Goal: Task Accomplishment & Management: Complete application form

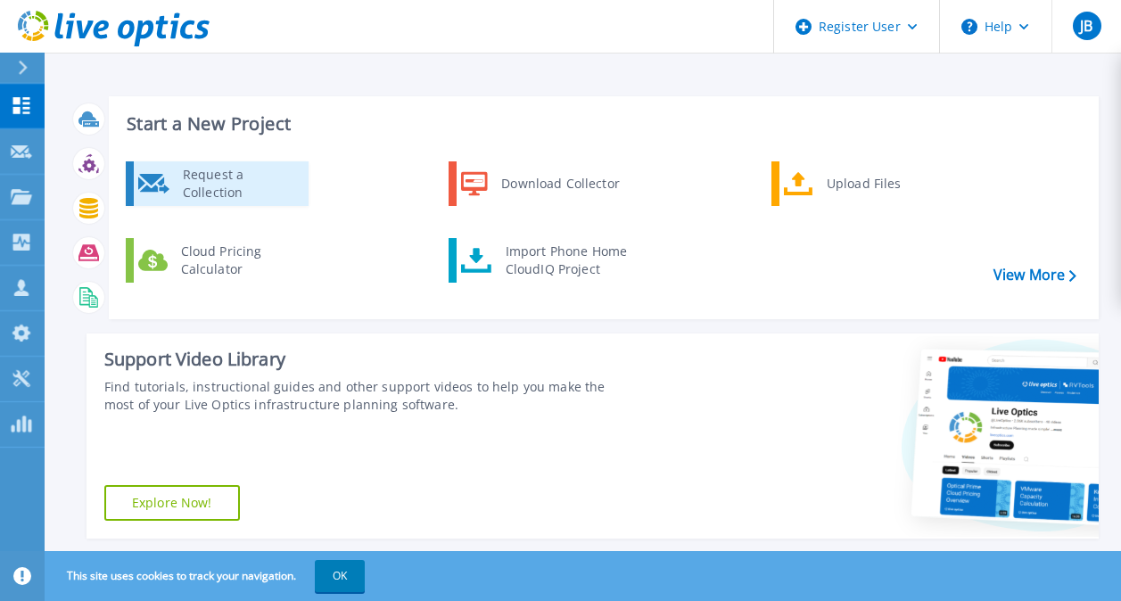
click at [269, 180] on div "Request a Collection" at bounding box center [239, 184] width 130 height 36
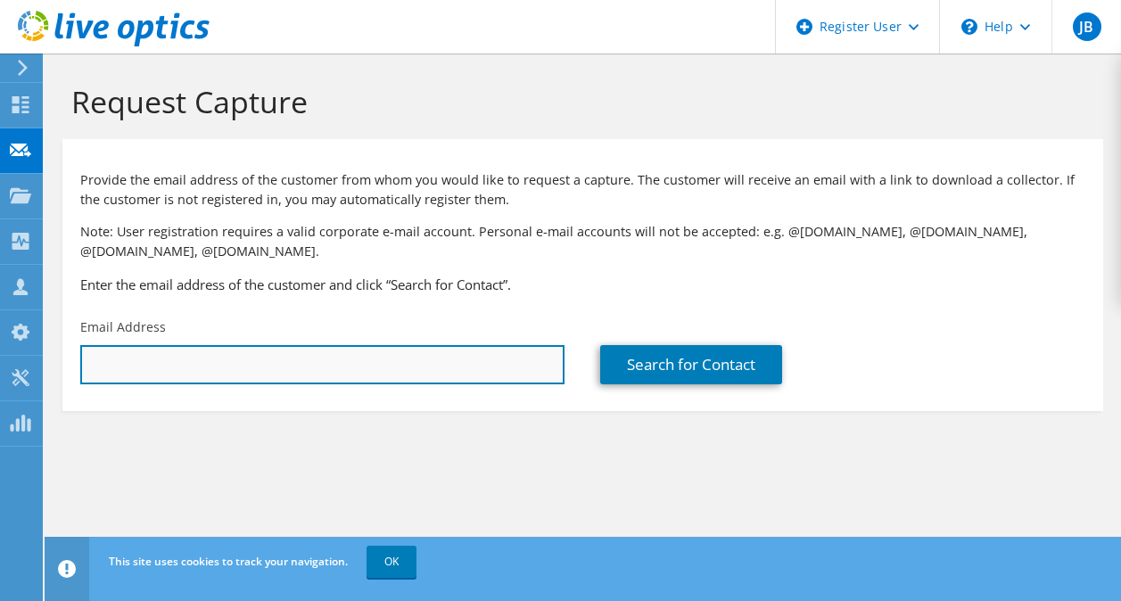
click at [413, 375] on input "text" at bounding box center [322, 364] width 484 height 39
paste input "TTrentadue@cocacolaflorida.com"
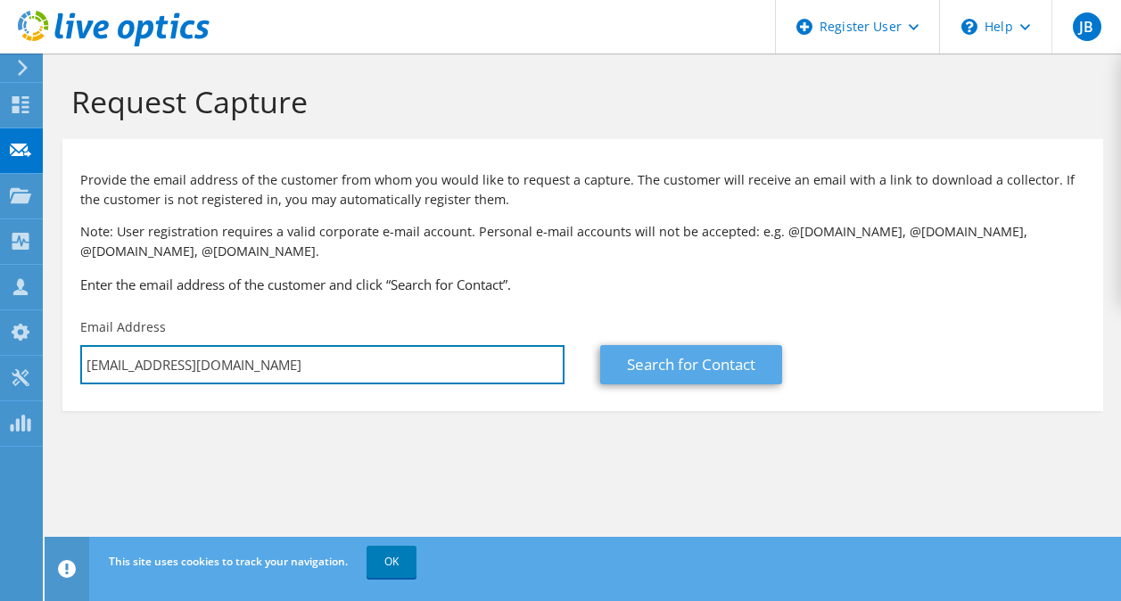
type input "TTrentadue@cocacolaflorida.com"
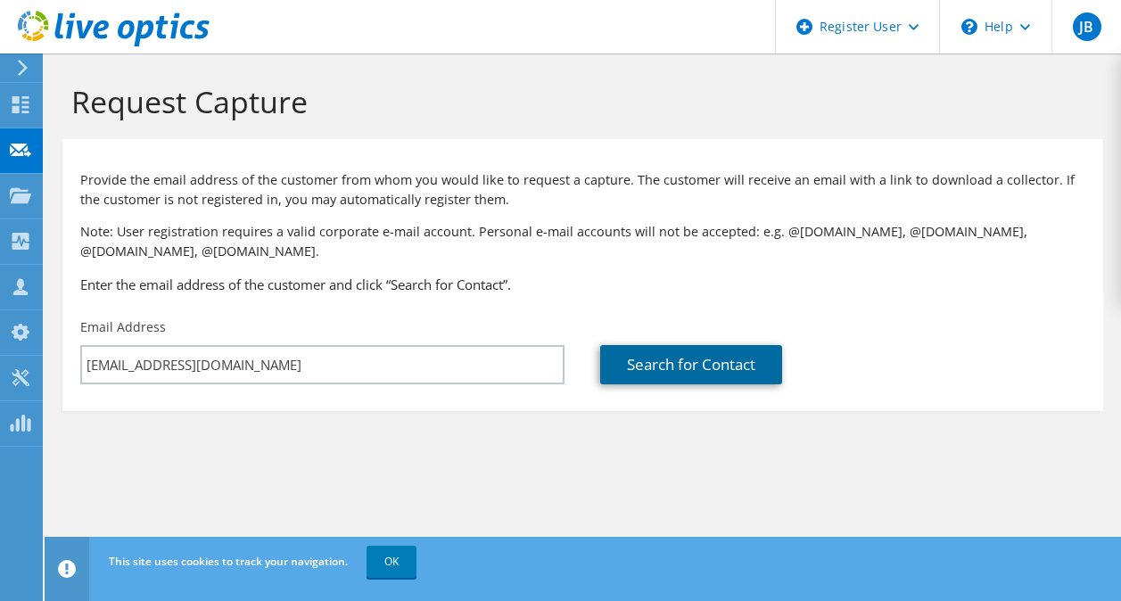
click at [662, 353] on link "Search for Contact" at bounding box center [691, 364] width 182 height 39
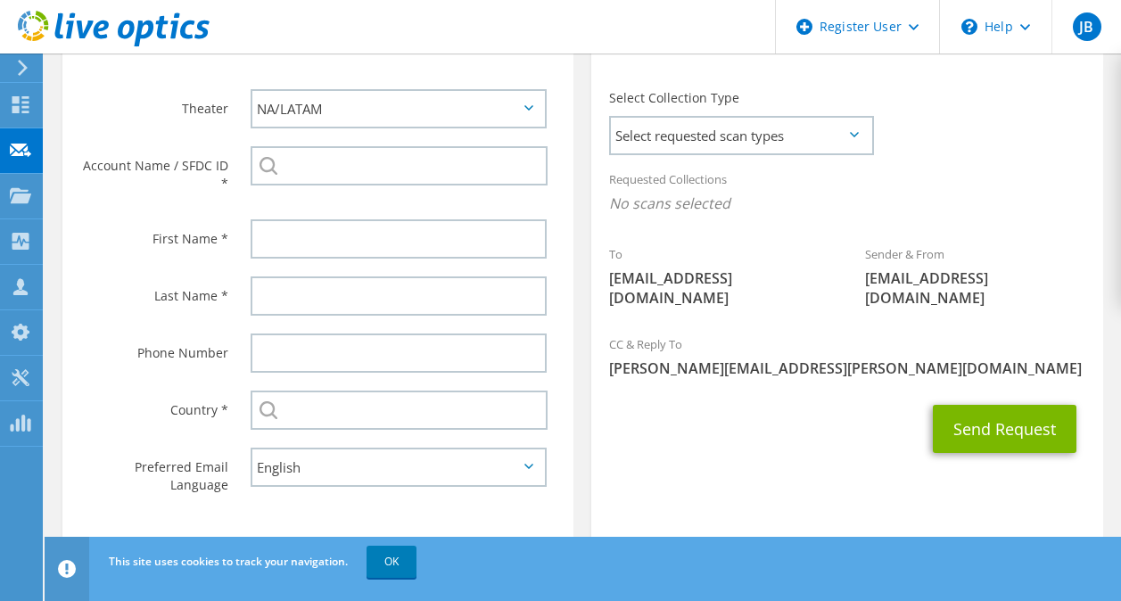
scroll to position [427, 0]
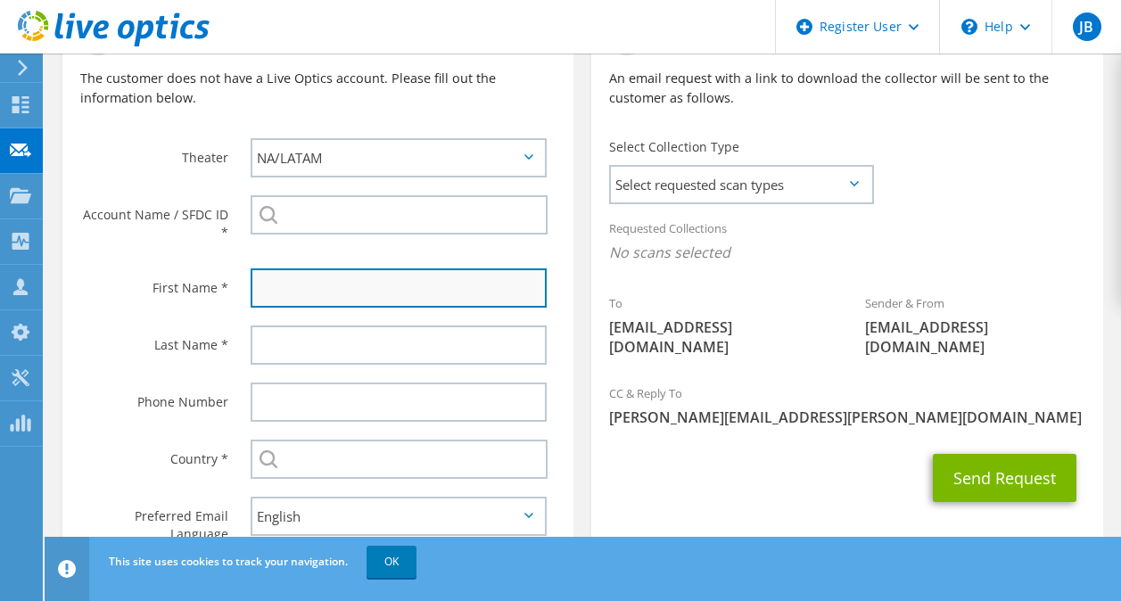
click at [446, 291] on input "text" at bounding box center [399, 287] width 296 height 39
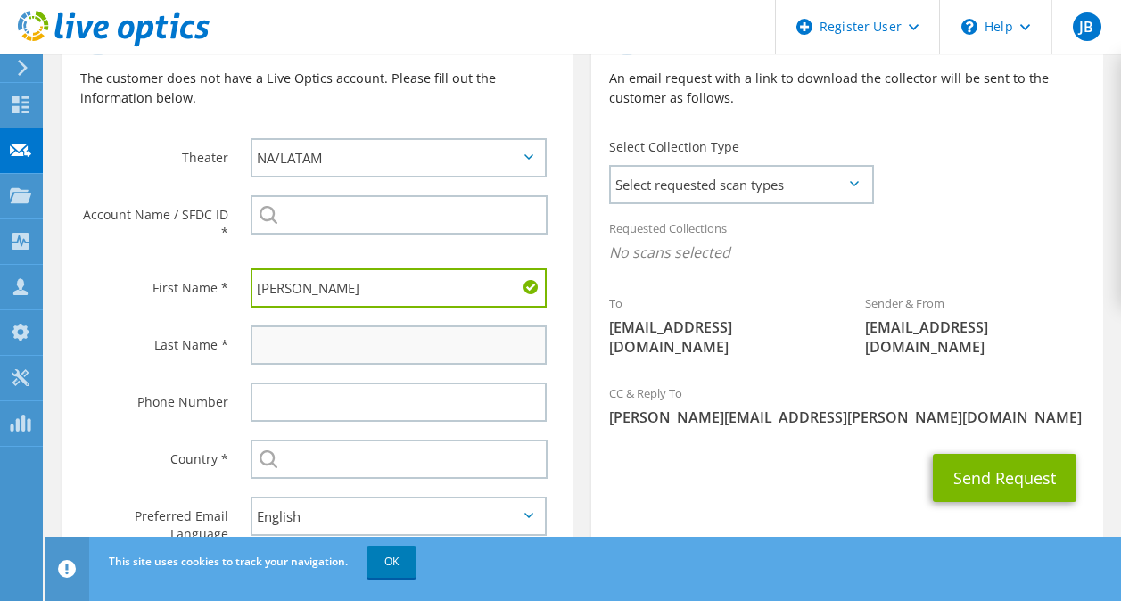
type input "Tim"
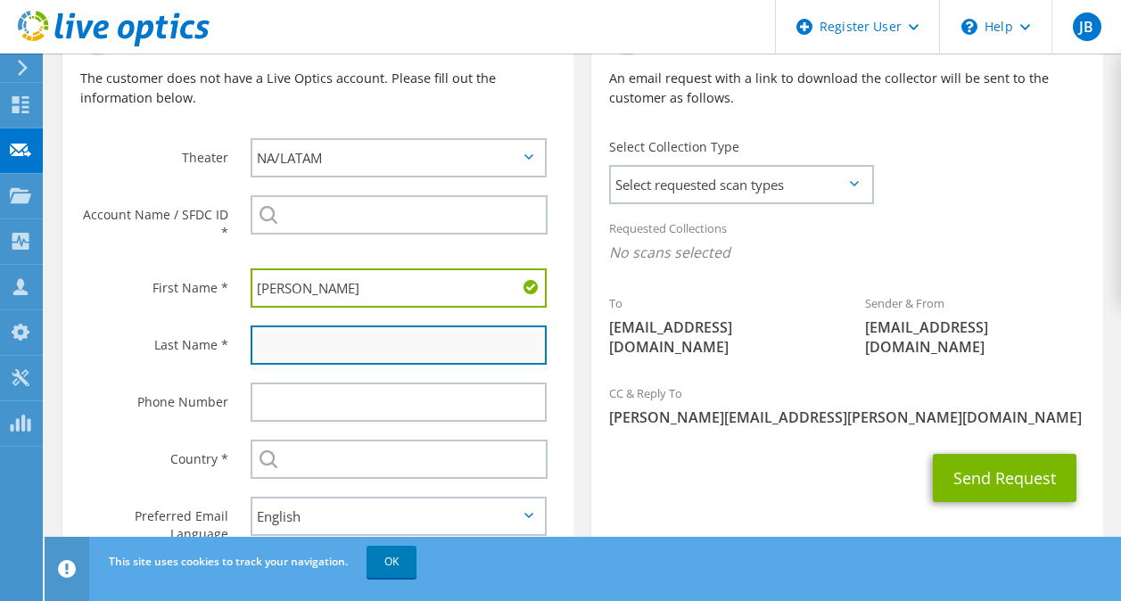
click at [263, 341] on input "text" at bounding box center [399, 345] width 296 height 39
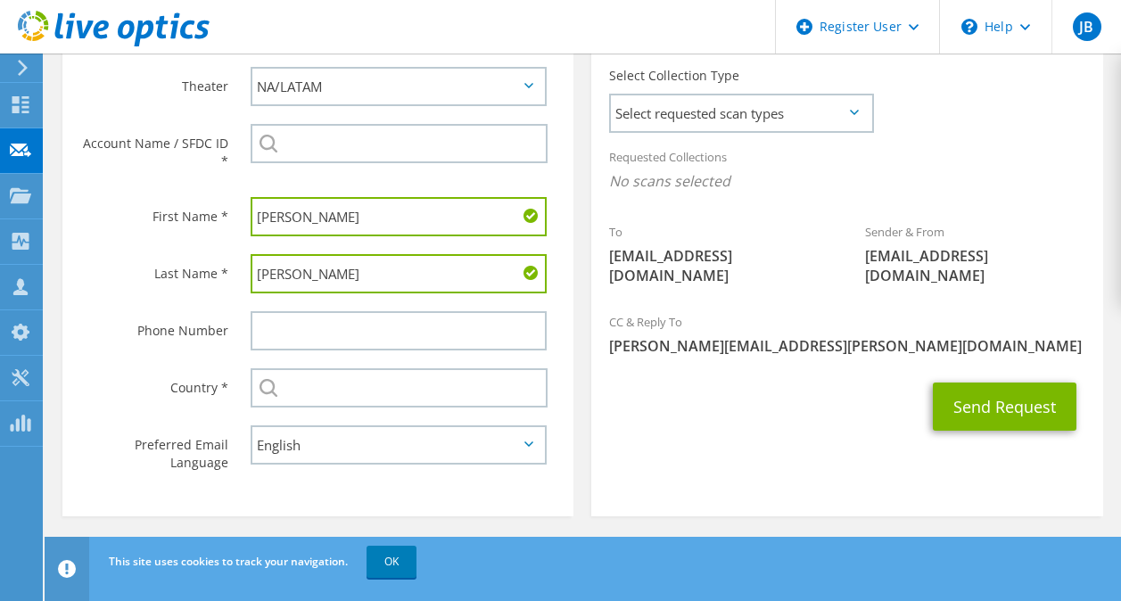
scroll to position [499, 0]
type input "Trentadue"
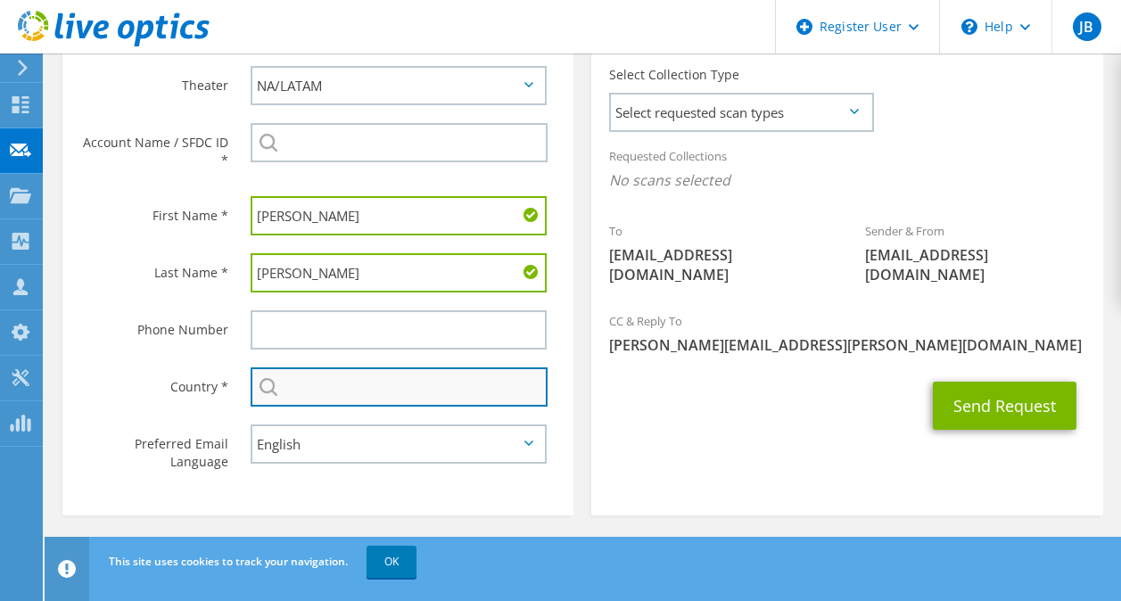
click at [386, 402] on input "text" at bounding box center [399, 386] width 297 height 39
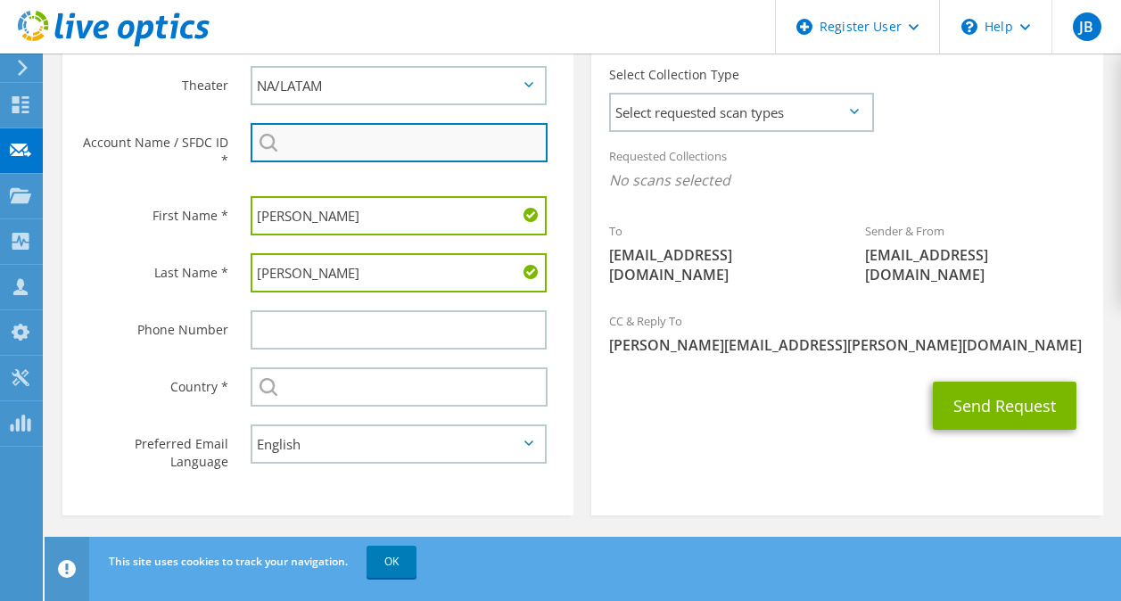
click at [372, 143] on input "search" at bounding box center [399, 142] width 297 height 39
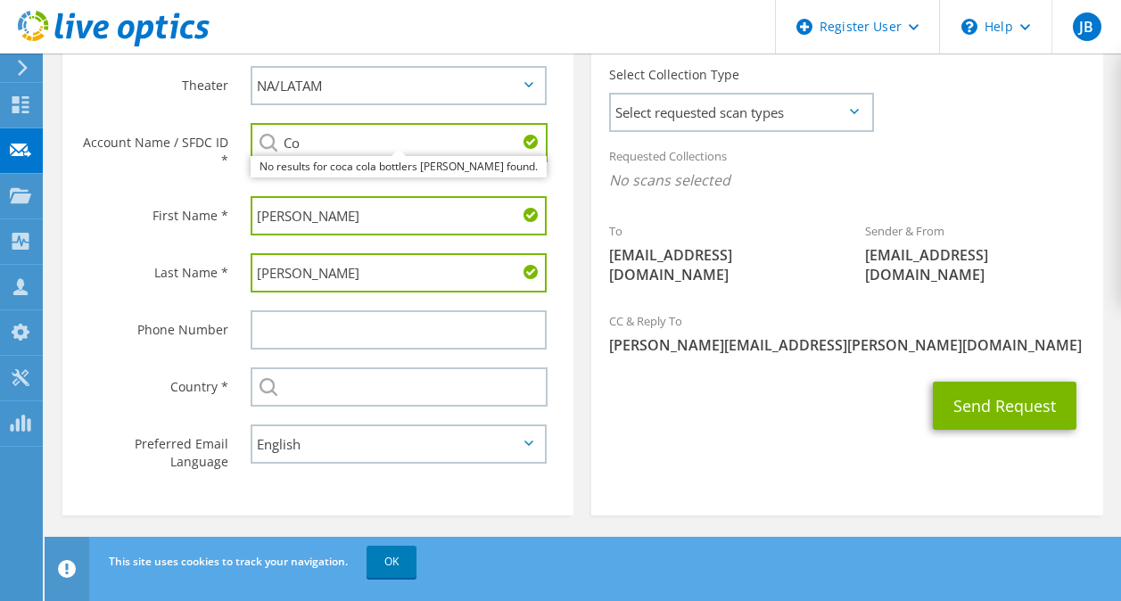
type input "C"
click at [310, 150] on input "Coca Cola of Fl" at bounding box center [399, 142] width 297 height 39
paste input "3533870541"
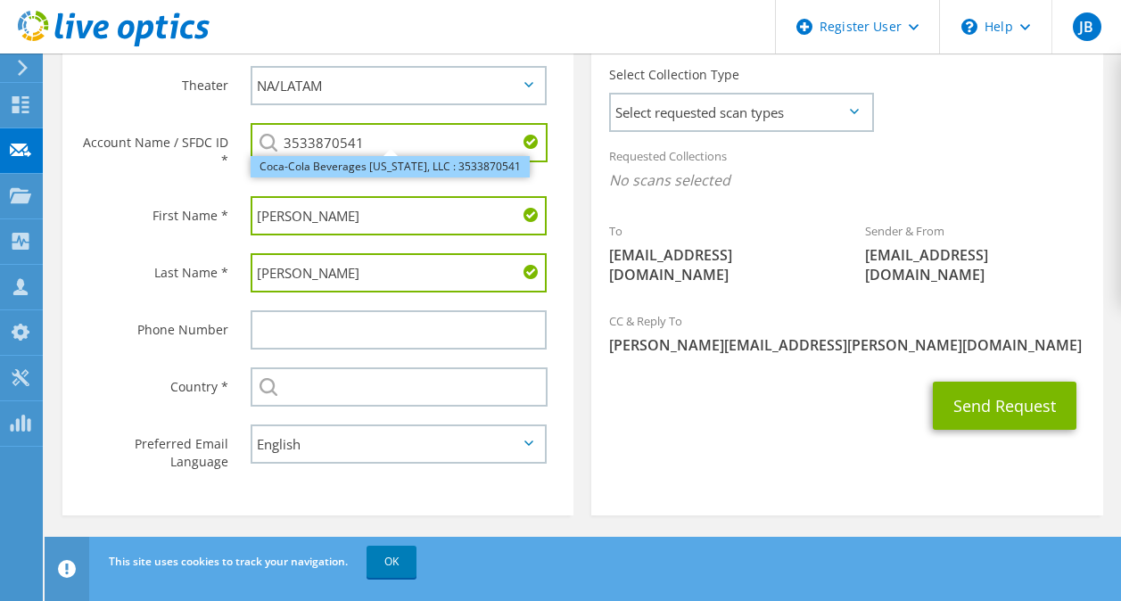
click at [323, 168] on li "Coca-Cola Beverages Florida, LLC : 3533870541" at bounding box center [390, 166] width 279 height 21
type input "Coca-Cola Beverages Florida, LLC : 3533870541"
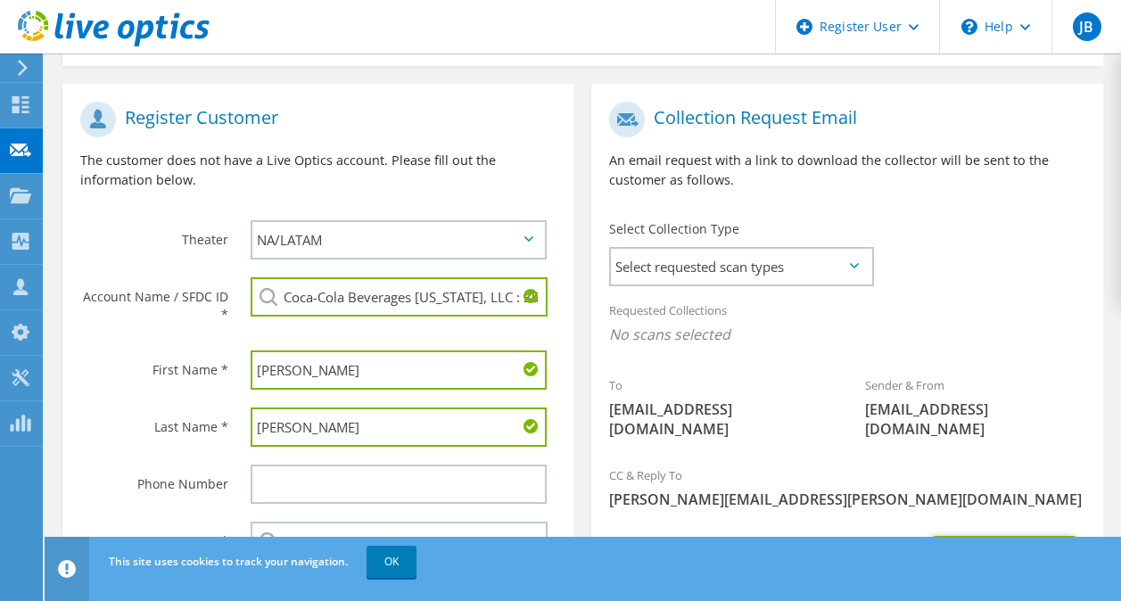
scroll to position [506, 0]
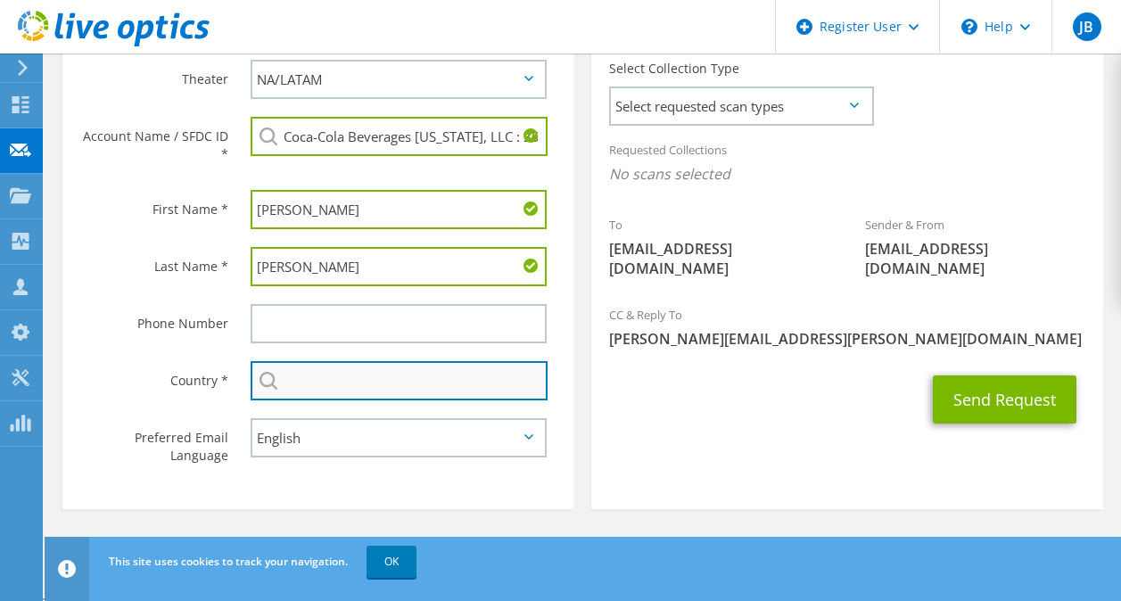
click at [333, 383] on input "text" at bounding box center [399, 380] width 297 height 39
type input "United States"
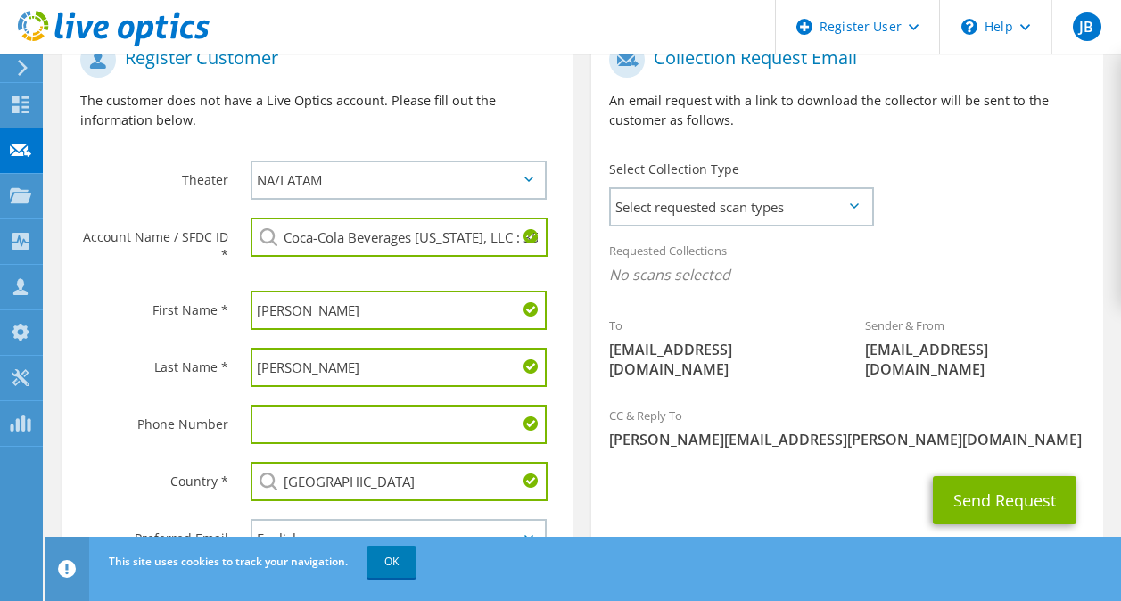
scroll to position [392, 0]
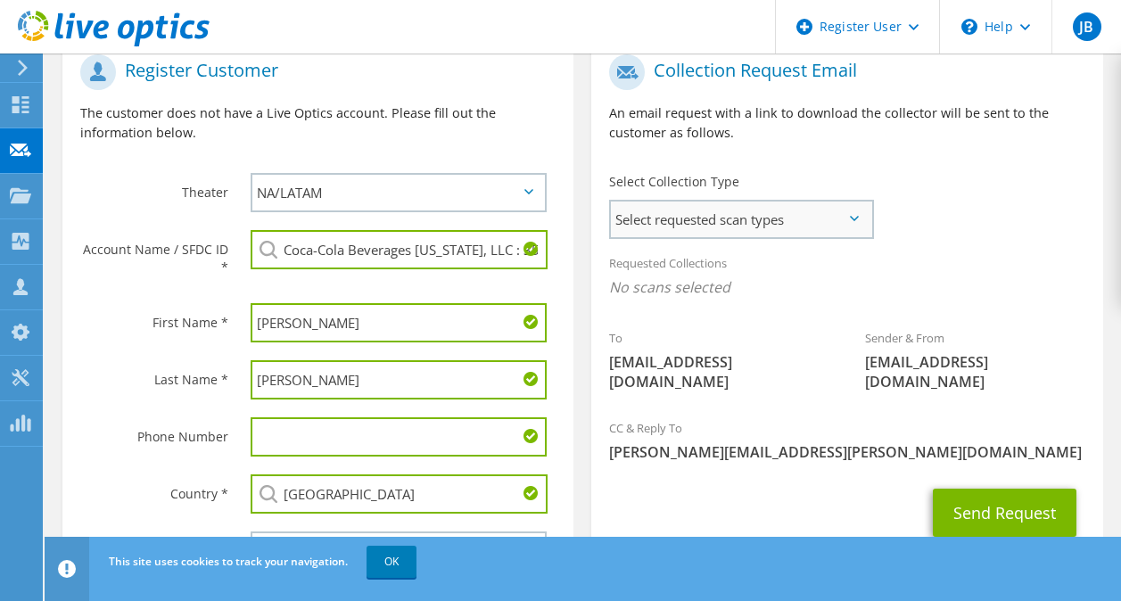
click at [862, 223] on span "Select requested scan types" at bounding box center [741, 220] width 260 height 36
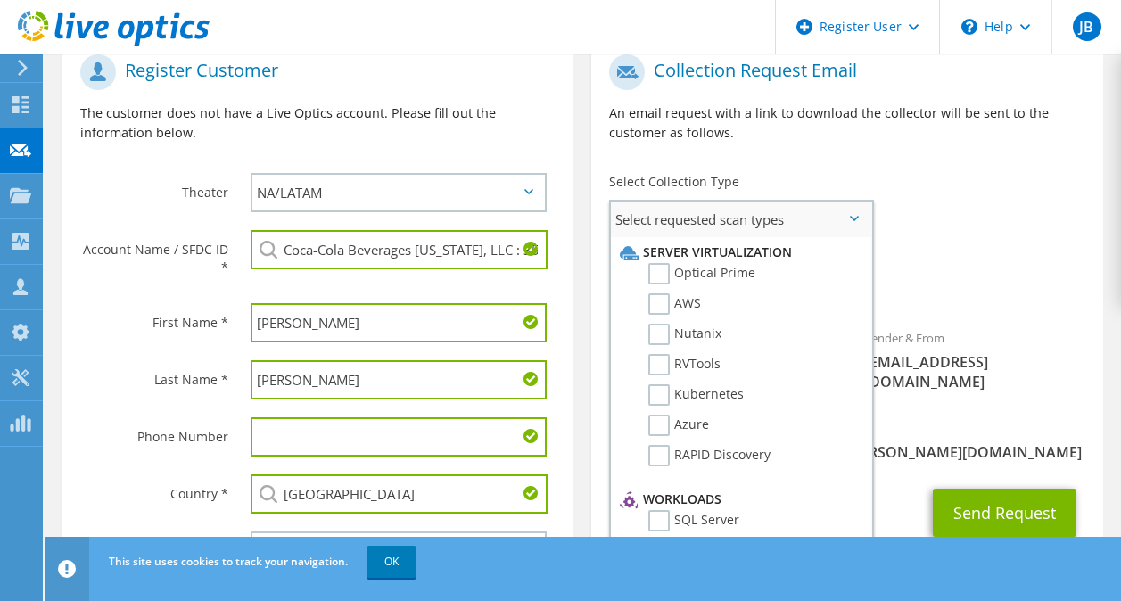
scroll to position [3, 0]
click at [664, 269] on label "Optical Prime" at bounding box center [701, 270] width 107 height 21
click at [0, 0] on input "Optical Prime" at bounding box center [0, 0] width 0 height 0
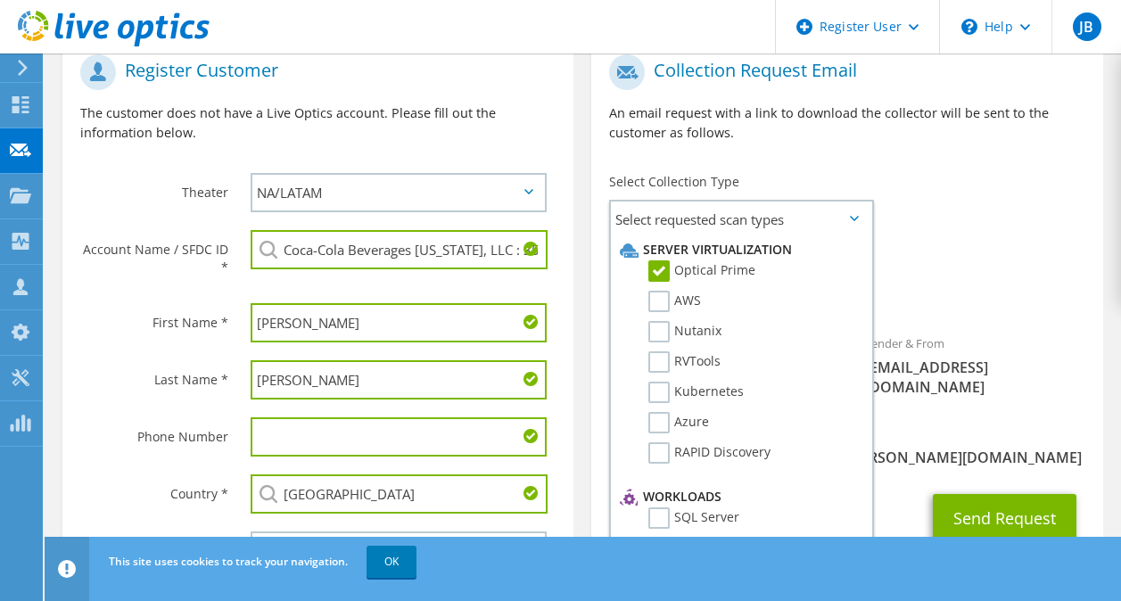
click at [973, 260] on div "Requested Collections No scans selected Optical Prime" at bounding box center [846, 279] width 511 height 71
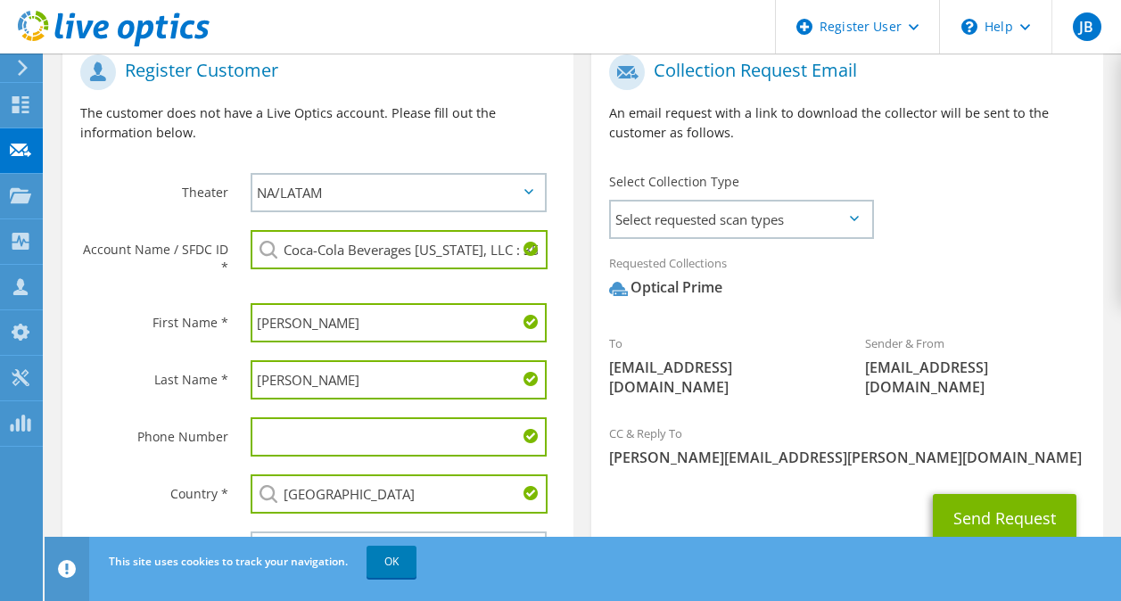
scroll to position [506, 0]
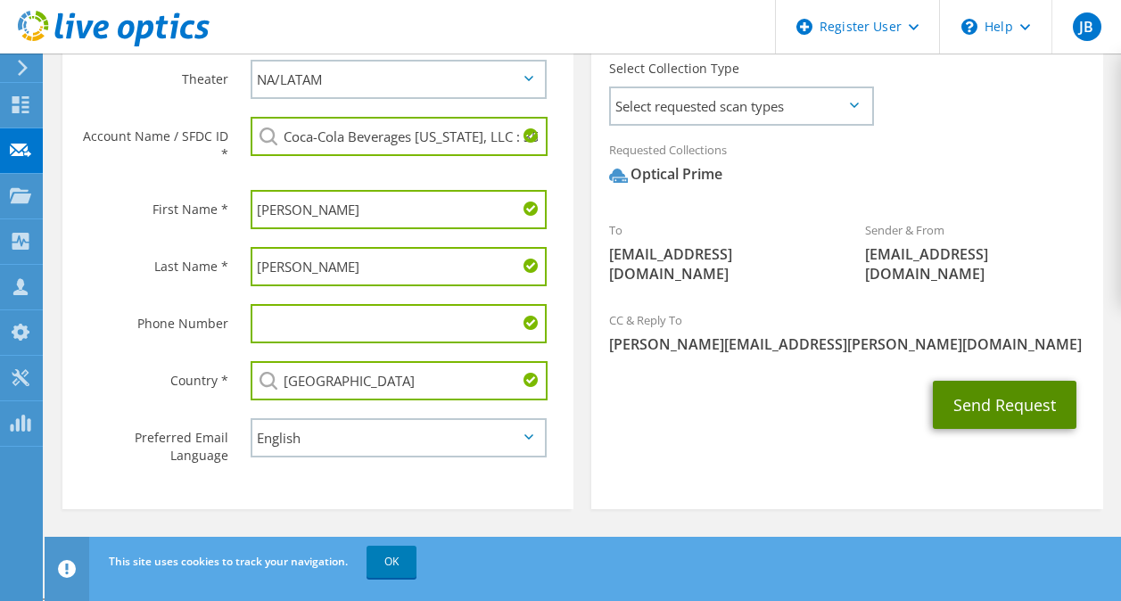
click at [988, 405] on button "Send Request" at bounding box center [1005, 405] width 144 height 48
